Goal: Task Accomplishment & Management: Use online tool/utility

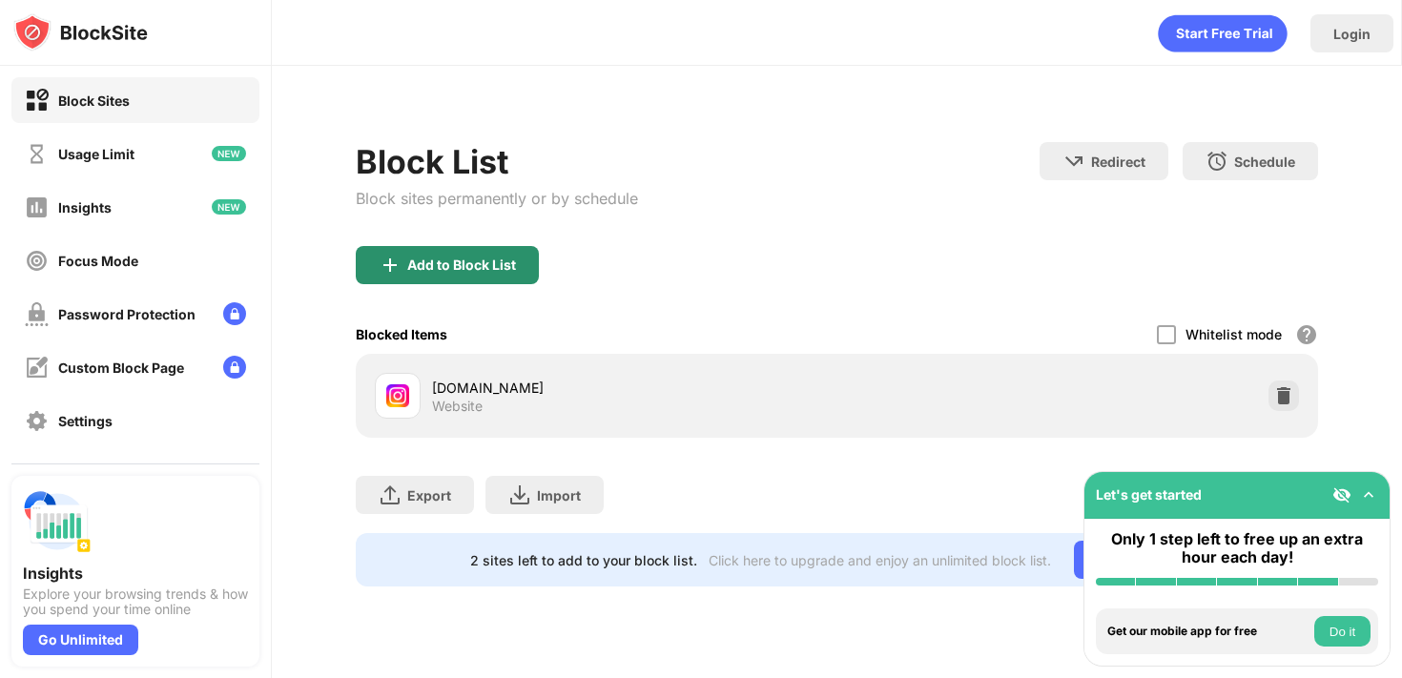
click at [454, 263] on div "Add to Block List" at bounding box center [461, 264] width 109 height 15
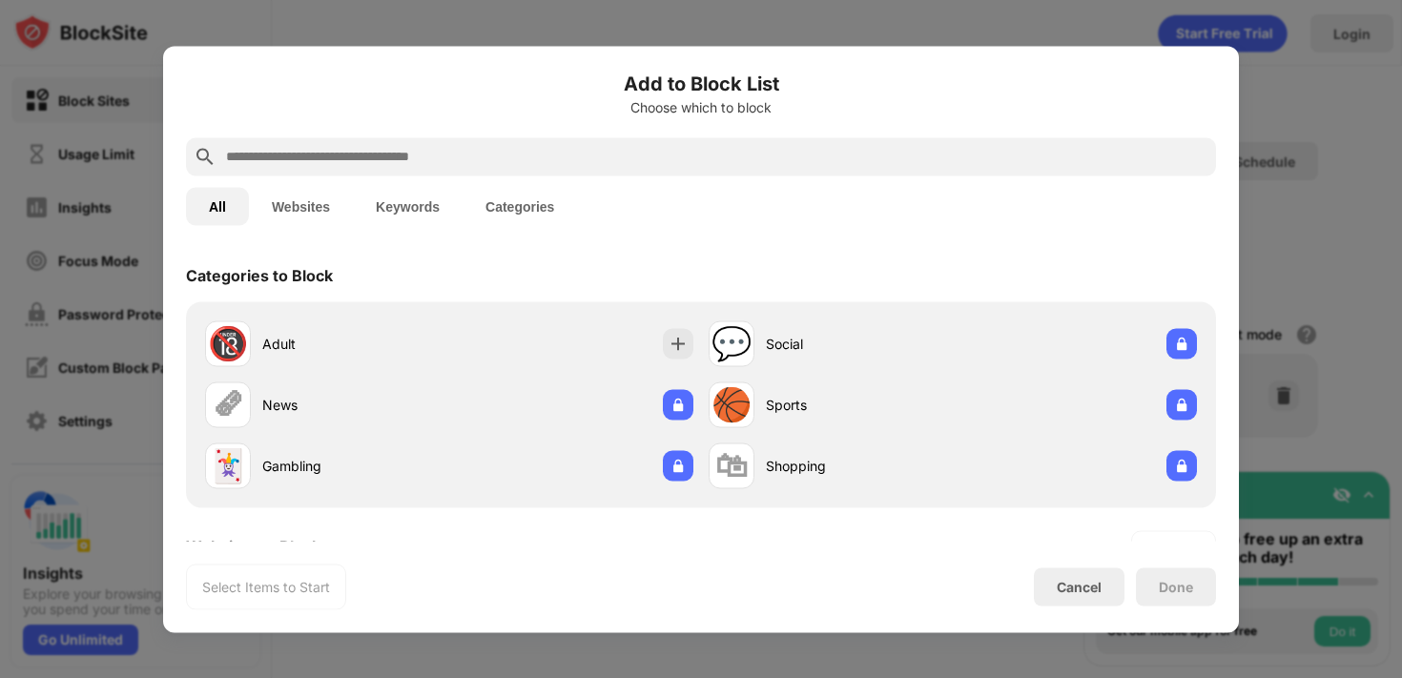
click at [494, 158] on input "text" at bounding box center [716, 156] width 984 height 23
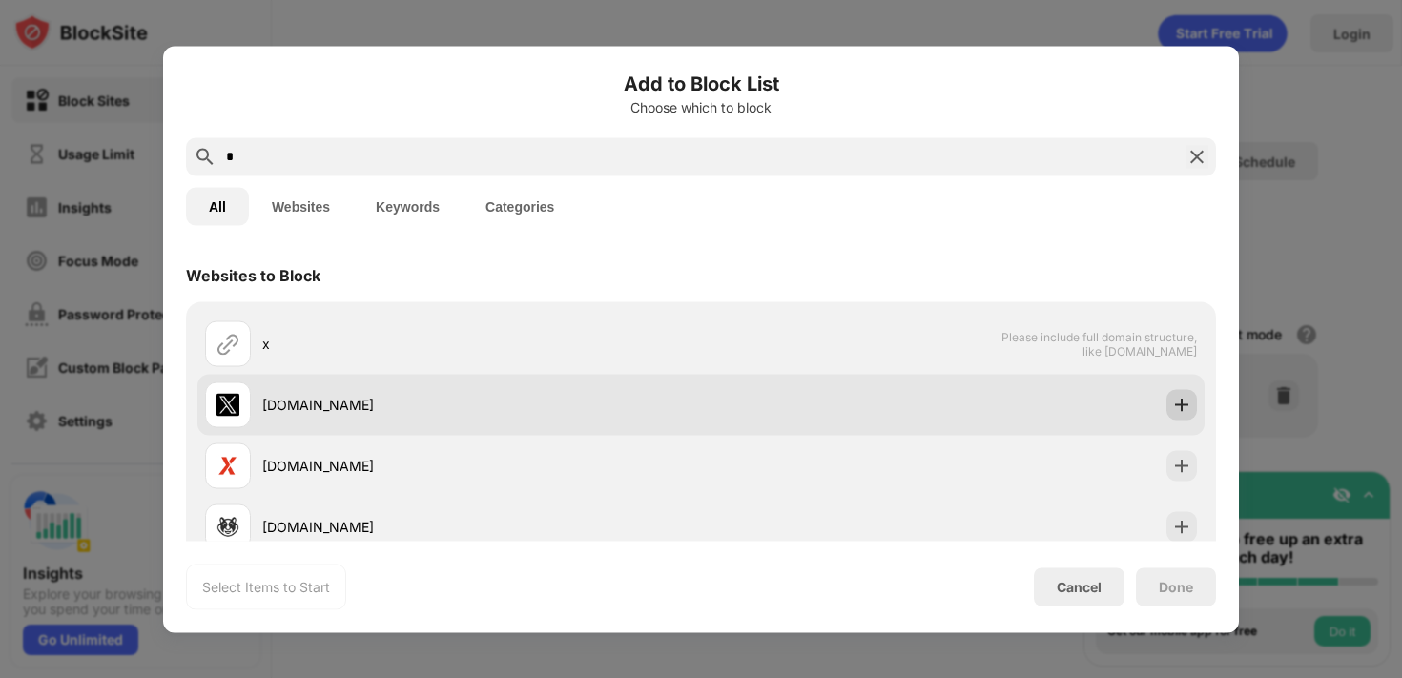
type input "*"
click at [1188, 401] on img at bounding box center [1181, 404] width 19 height 19
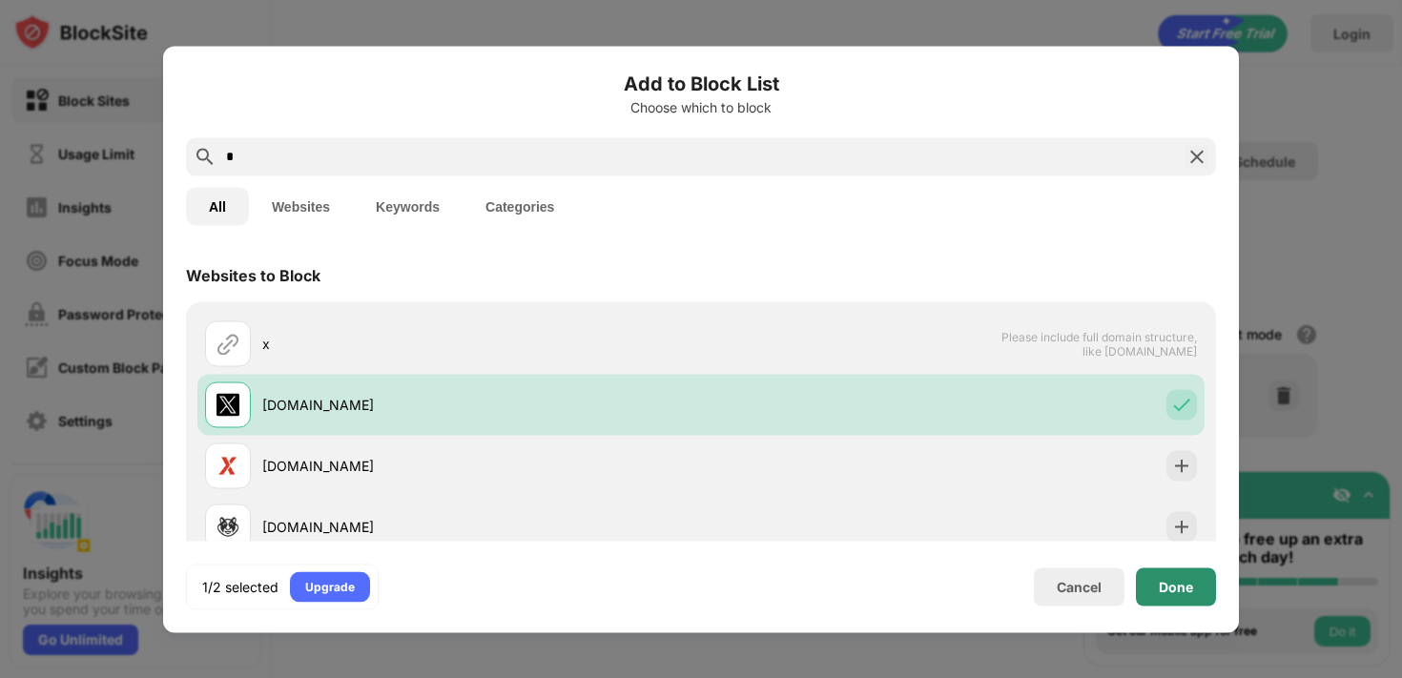
click at [1173, 577] on div "Done" at bounding box center [1176, 586] width 80 height 38
